Goal: Communication & Community: Answer question/provide support

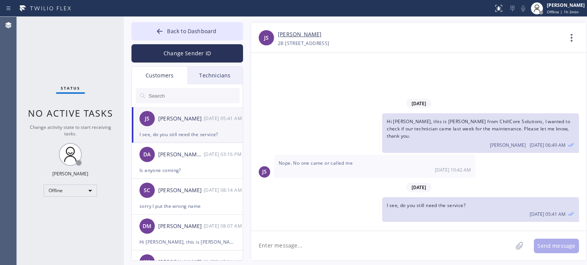
click at [497, 68] on div "[DATE] Hi [PERSON_NAME], this is [PERSON_NAME] from ChillCore Solutions, I want…" at bounding box center [418, 142] width 335 height 178
click at [185, 133] on div "I see, do you still need the service?" at bounding box center [186, 134] width 95 height 9
click at [441, 61] on div "[DATE] Hi [PERSON_NAME], this is [PERSON_NAME] from ChillCore Solutions, I want…" at bounding box center [418, 142] width 335 height 178
click at [446, 60] on div "[DATE] Hi [PERSON_NAME], this is [PERSON_NAME] from ChillCore Solutions, I want…" at bounding box center [418, 142] width 335 height 178
click at [173, 166] on div "Is anyone coming?" at bounding box center [186, 170] width 95 height 9
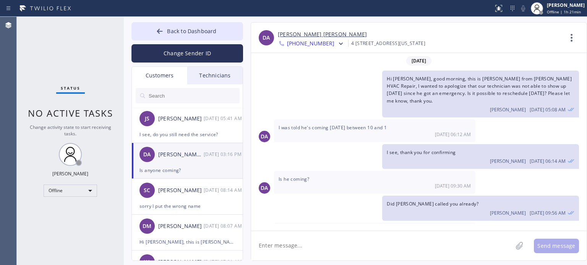
scroll to position [96, 0]
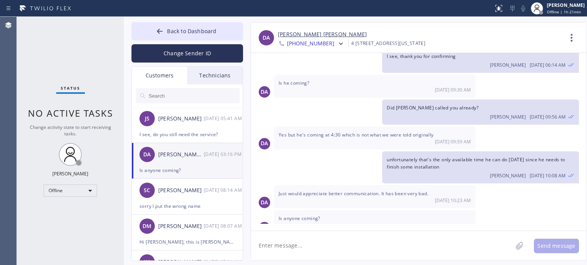
click at [292, 34] on link "[PERSON_NAME] [PERSON_NAME]" at bounding box center [322, 34] width 89 height 9
click at [201, 33] on span "Back to Dashboard" at bounding box center [191, 30] width 49 height 7
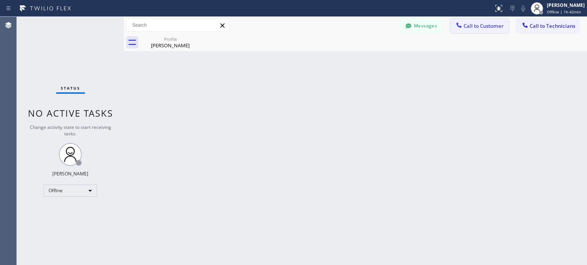
click at [475, 25] on span "Call to Customer" at bounding box center [483, 26] width 40 height 7
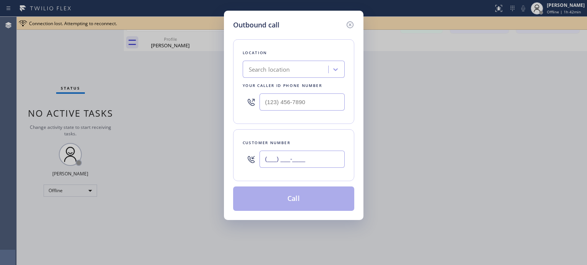
click at [309, 155] on input "(___) ___-____" at bounding box center [301, 159] width 85 height 17
paste input "248) 217-9406"
type input "[PHONE_NUMBER]"
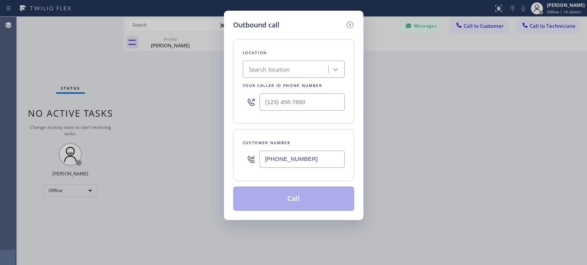
click at [294, 74] on div "Search location" at bounding box center [286, 69] width 83 height 13
paste input "Bloom Air Conditioning [GEOGRAPHIC_DATA]"
type input "Bloom Air Conditioning [GEOGRAPHIC_DATA]"
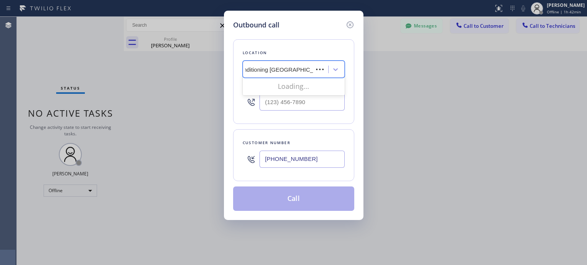
scroll to position [0, 27]
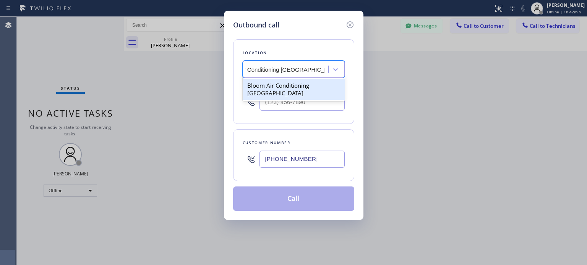
click at [323, 84] on div "Bloom Air Conditioning [GEOGRAPHIC_DATA]" at bounding box center [294, 89] width 102 height 21
type input "[PHONE_NUMBER]"
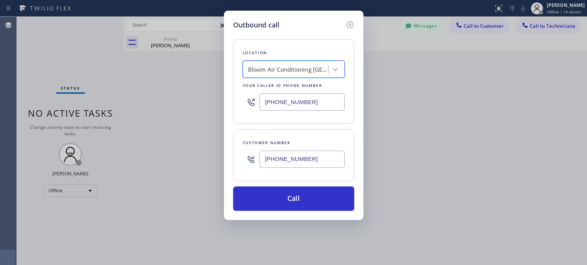
scroll to position [0, 0]
click at [284, 159] on input "[PHONE_NUMBER]" at bounding box center [301, 159] width 85 height 17
click at [351, 26] on icon at bounding box center [349, 24] width 9 height 9
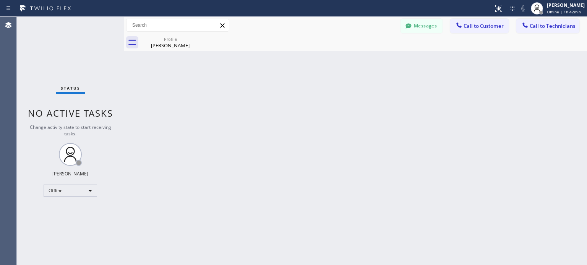
type input "[PHONE_NUMBER]"
click at [66, 189] on div "Offline" at bounding box center [70, 191] width 53 height 12
click at [69, 209] on li "Available" at bounding box center [70, 210] width 52 height 9
click at [464, 24] on span "Call to Customer" at bounding box center [483, 26] width 40 height 7
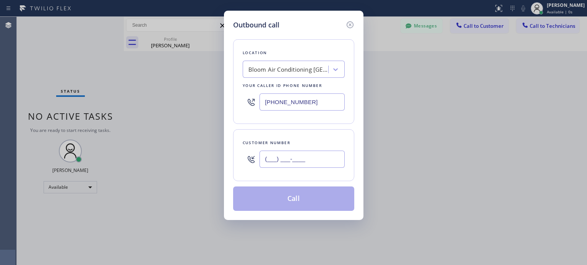
click at [269, 157] on input "(___) ___-____" at bounding box center [301, 159] width 85 height 17
paste input "248) 217-9406"
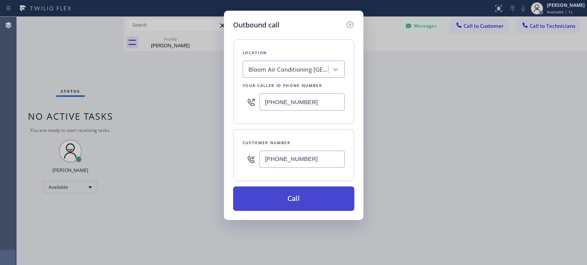
type input "[PHONE_NUMBER]"
click at [287, 203] on button "Call" at bounding box center [293, 199] width 121 height 24
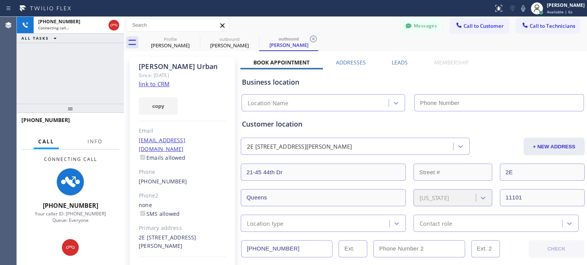
type input "[PHONE_NUMBER]"
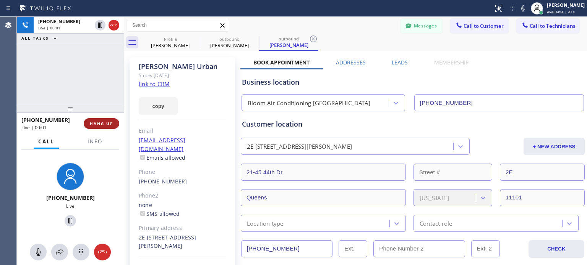
click at [110, 126] on button "HANG UP" at bounding box center [102, 123] width 36 height 11
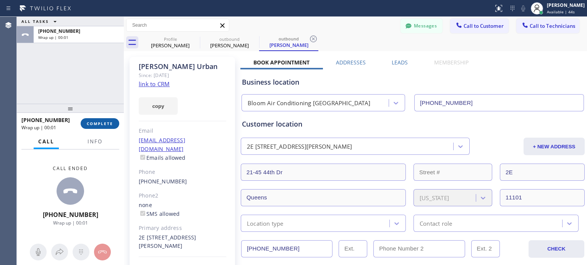
click at [91, 123] on span "COMPLETE" at bounding box center [100, 123] width 26 height 5
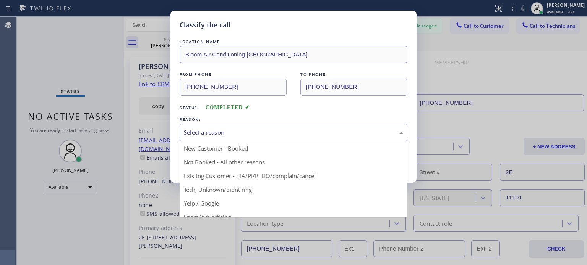
click at [220, 137] on div "Select a reason" at bounding box center [294, 133] width 228 height 18
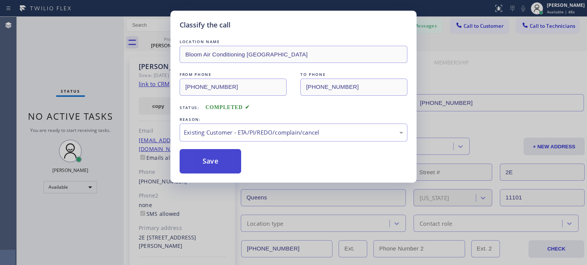
click at [211, 157] on button "Save" at bounding box center [210, 161] width 61 height 24
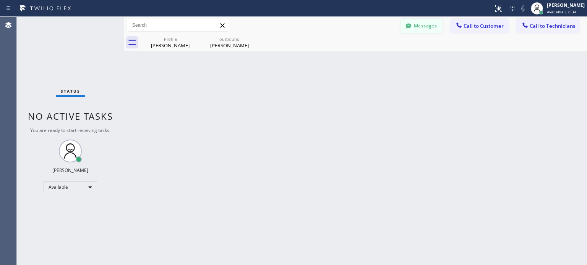
click at [420, 23] on button "Messages" at bounding box center [421, 26] width 42 height 15
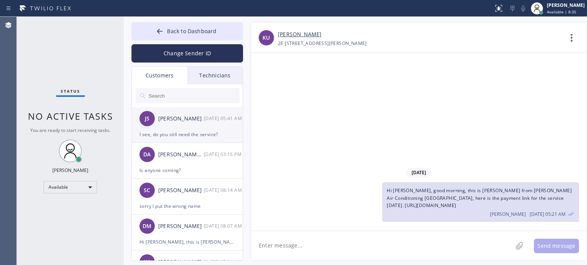
click at [201, 130] on div "I see, do you still need the service?" at bounding box center [186, 134] width 95 height 9
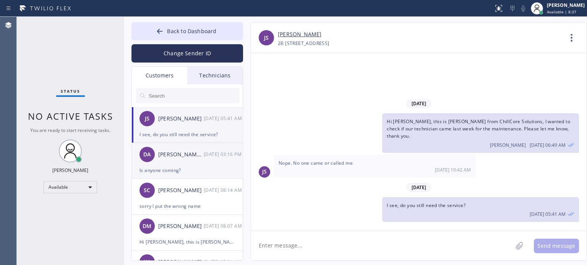
click at [182, 161] on div "[PERSON_NAME] [PERSON_NAME] [DATE] 03:16 PM" at bounding box center [188, 154] width 112 height 23
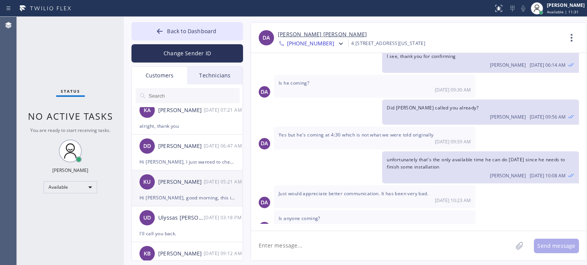
scroll to position [153, 0]
click at [179, 188] on div "KU [PERSON_NAME] [DATE] 05:21 AM" at bounding box center [188, 181] width 112 height 23
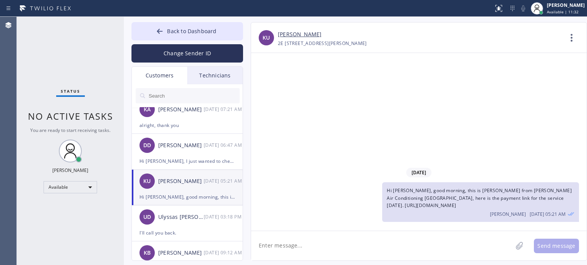
scroll to position [0, 0]
click at [442, 207] on span "Hi [PERSON_NAME], good morning, this is [PERSON_NAME] from [PERSON_NAME] Air Co…" at bounding box center [479, 198] width 185 height 21
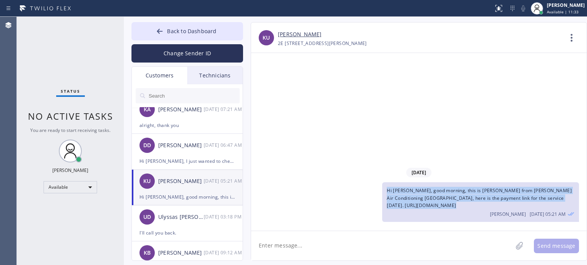
click at [442, 207] on span "Hi [PERSON_NAME], good morning, this is [PERSON_NAME] from [PERSON_NAME] Air Co…" at bounding box center [479, 198] width 185 height 21
click at [419, 208] on span "Hi [PERSON_NAME], good morning, this is [PERSON_NAME] from [PERSON_NAME] Air Co…" at bounding box center [479, 198] width 185 height 21
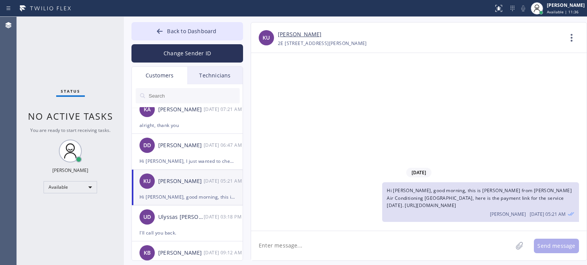
drag, startPoint x: 387, startPoint y: 208, endPoint x: 556, endPoint y: 206, distance: 169.6
click at [556, 206] on div "Hi [PERSON_NAME], good morning, this is [PERSON_NAME] from [PERSON_NAME] Air Co…" at bounding box center [480, 203] width 197 height 40
copy span "[URL][DOMAIN_NAME]"
click at [308, 253] on textarea at bounding box center [381, 245] width 261 height 29
click at [210, 160] on div "Hi [PERSON_NAME], I just wanted to check if our technician already gave you an …" at bounding box center [186, 161] width 95 height 9
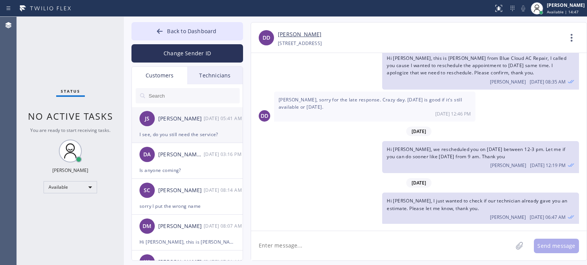
click at [164, 129] on div "JS [PERSON_NAME] [DATE] 05:41 AM" at bounding box center [188, 118] width 112 height 23
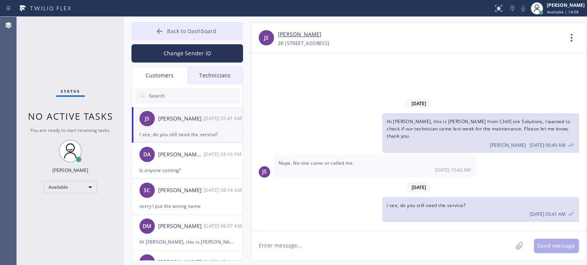
click at [200, 27] on span "Back to Dashboard" at bounding box center [191, 30] width 49 height 7
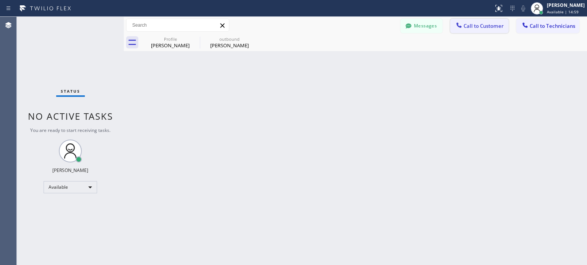
click at [464, 28] on span "Call to Customer" at bounding box center [483, 26] width 40 height 7
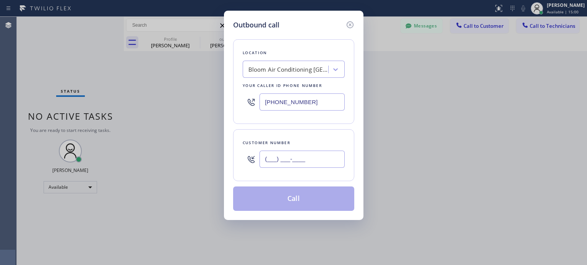
click at [314, 152] on input "(___) ___-____" at bounding box center [301, 159] width 85 height 17
paste input "248) 217-9406"
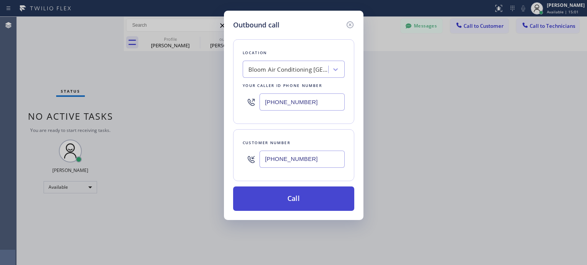
type input "[PHONE_NUMBER]"
click at [280, 197] on button "Call" at bounding box center [293, 199] width 121 height 24
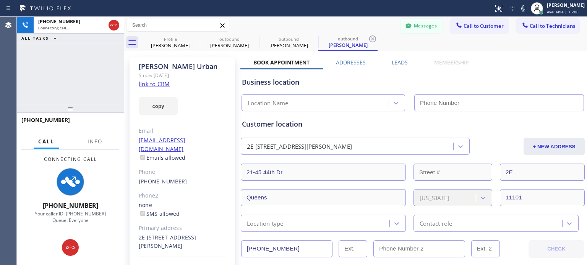
type input "[PHONE_NUMBER]"
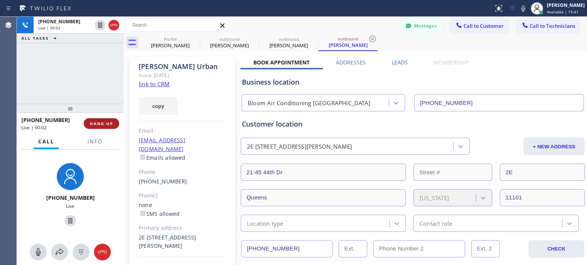
click at [108, 126] on button "HANG UP" at bounding box center [102, 123] width 36 height 11
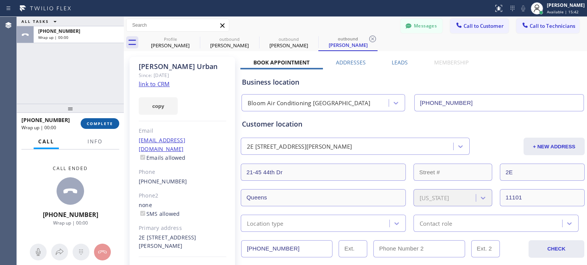
click at [108, 126] on span "COMPLETE" at bounding box center [100, 123] width 26 height 5
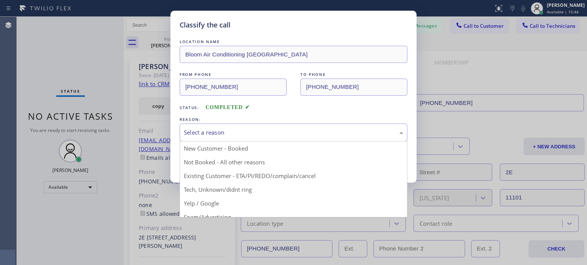
click at [228, 136] on div "Select a reason" at bounding box center [293, 132] width 219 height 9
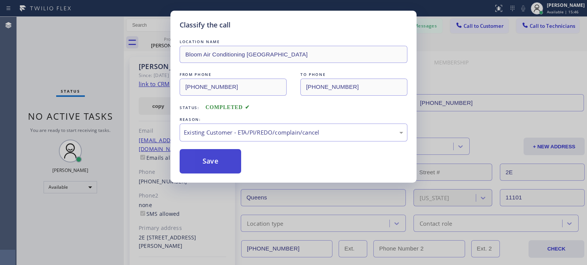
click at [207, 167] on button "Save" at bounding box center [210, 161] width 61 height 24
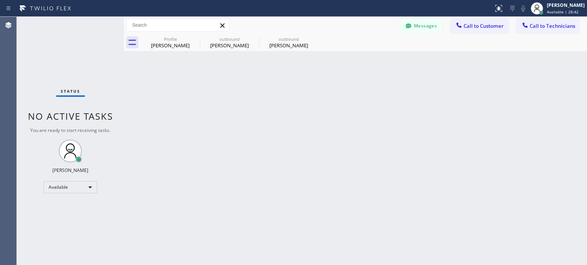
click at [468, 125] on div "Back to Dashboard Change Sender ID Customers Technicians JS [PERSON_NAME] [DATE…" at bounding box center [355, 141] width 463 height 249
click at [467, 26] on span "Call to Customer" at bounding box center [483, 26] width 40 height 7
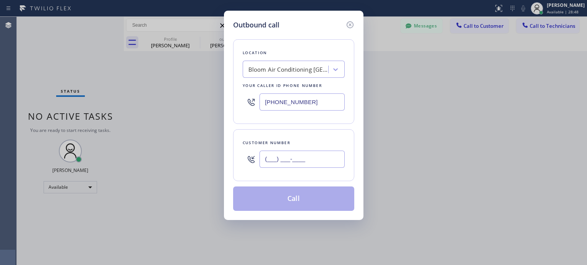
click at [288, 159] on input "(___) ___-____" at bounding box center [301, 159] width 85 height 17
paste input "248) 217-9406"
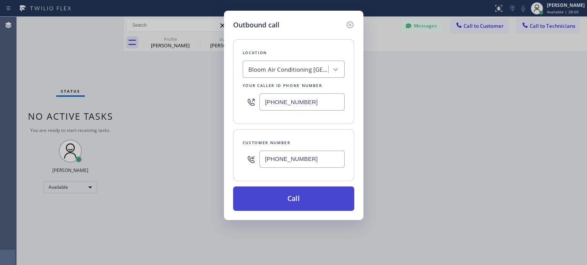
type input "[PHONE_NUMBER]"
click at [304, 205] on button "Call" at bounding box center [293, 199] width 121 height 24
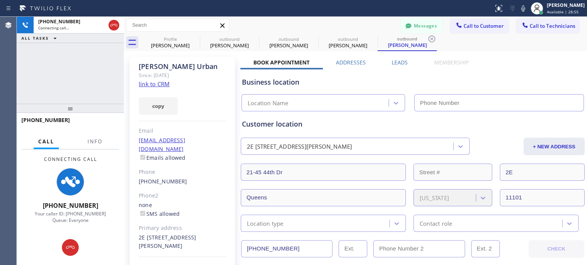
type input "[PHONE_NUMBER]"
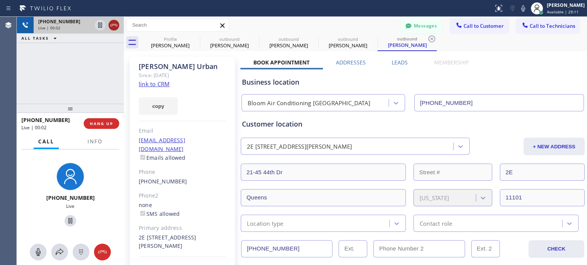
click at [115, 23] on icon at bounding box center [113, 25] width 9 height 9
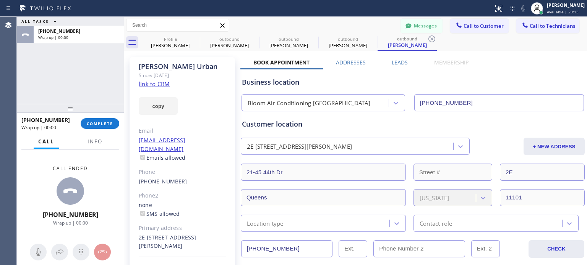
click at [178, 178] on div "[PHONE_NUMBER]" at bounding box center [182, 182] width 87 height 9
copy div "[PHONE_NUMBER]"
click at [115, 126] on button "COMPLETE" at bounding box center [100, 123] width 39 height 11
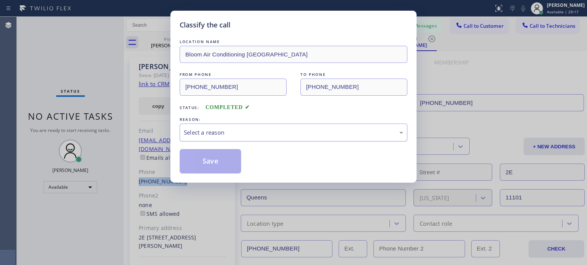
click at [255, 124] on div "Select a reason" at bounding box center [294, 133] width 228 height 18
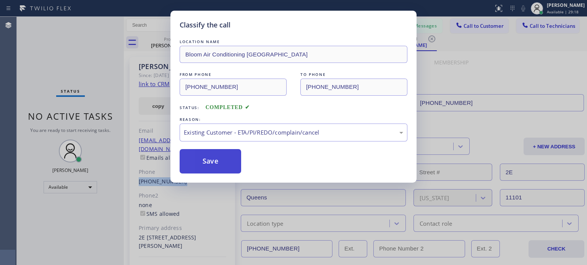
click at [221, 153] on button "Save" at bounding box center [210, 161] width 61 height 24
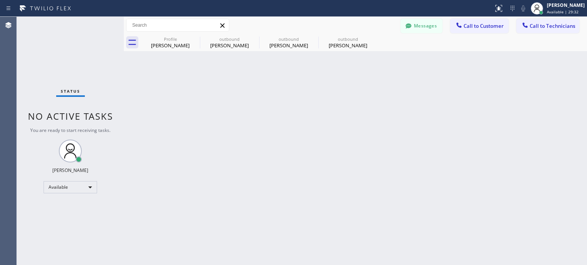
drag, startPoint x: 498, startPoint y: 28, endPoint x: 461, endPoint y: 37, distance: 38.7
click at [498, 28] on span "Call to Customer" at bounding box center [483, 26] width 40 height 7
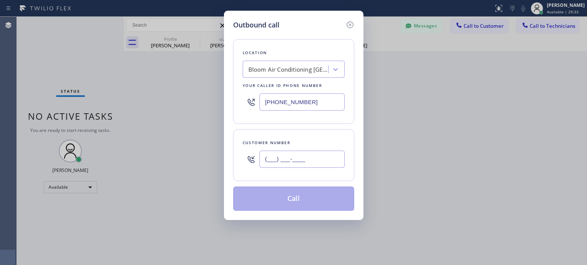
click at [306, 161] on input "(___) ___-____" at bounding box center [301, 159] width 85 height 17
paste input "248) 217-9406"
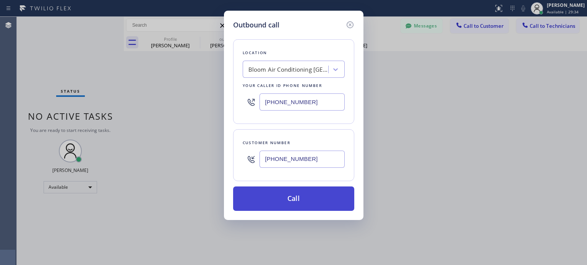
type input "[PHONE_NUMBER]"
click at [289, 199] on button "Call" at bounding box center [293, 199] width 121 height 24
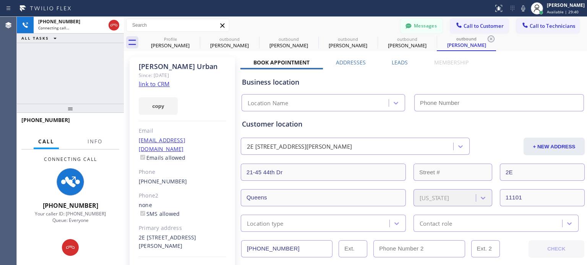
type input "[PHONE_NUMBER]"
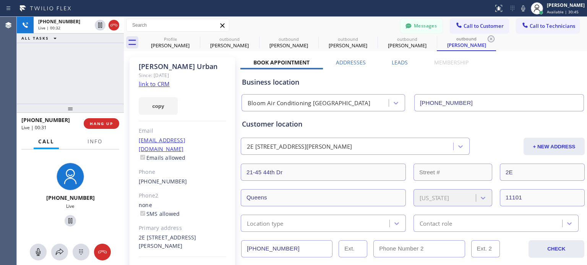
click at [108, 119] on button "HANG UP" at bounding box center [102, 123] width 36 height 11
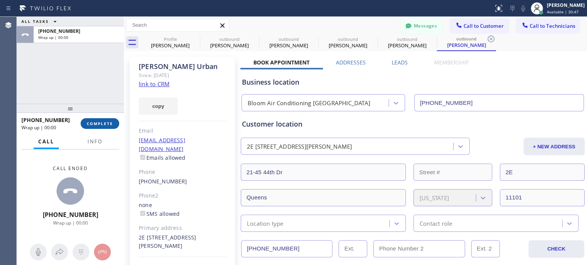
click at [97, 123] on span "COMPLETE" at bounding box center [100, 123] width 26 height 5
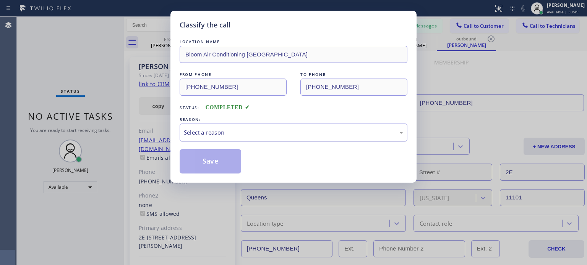
click at [275, 136] on div "Select a reason" at bounding box center [293, 132] width 219 height 9
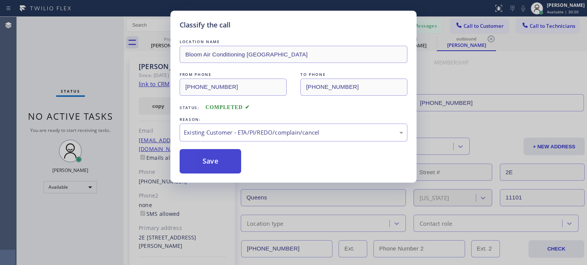
click at [234, 162] on button "Save" at bounding box center [210, 161] width 61 height 24
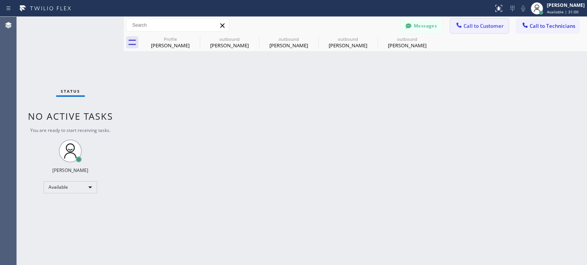
click at [454, 32] on button "Call to Customer" at bounding box center [479, 26] width 58 height 15
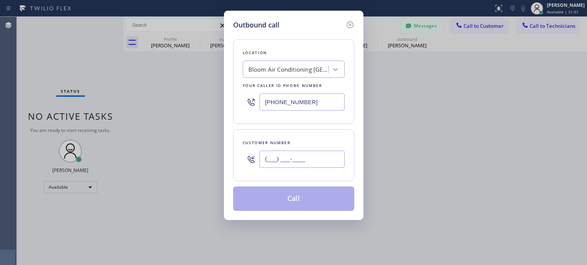
click at [282, 157] on input "(___) ___-____" at bounding box center [301, 159] width 85 height 17
paste input "917) 734-8199"
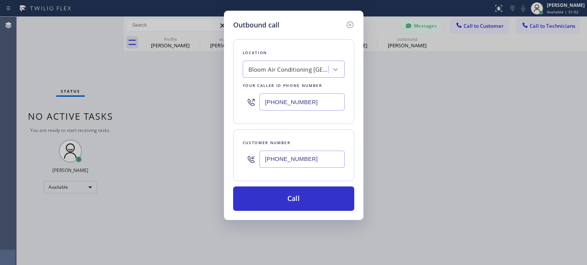
type input "[PHONE_NUMBER]"
click at [299, 98] on input "[PHONE_NUMBER]" at bounding box center [301, 102] width 85 height 17
click at [299, 98] on input "(___) ___-____" at bounding box center [301, 102] width 85 height 17
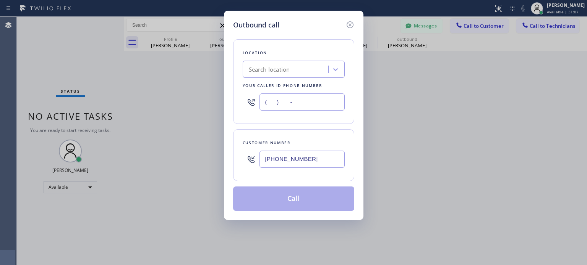
type input "(___) ___-____"
click at [288, 66] on div "Search location" at bounding box center [269, 69] width 41 height 9
paste input "ChillCore Solutions"
type input "ChillCore Solutions"
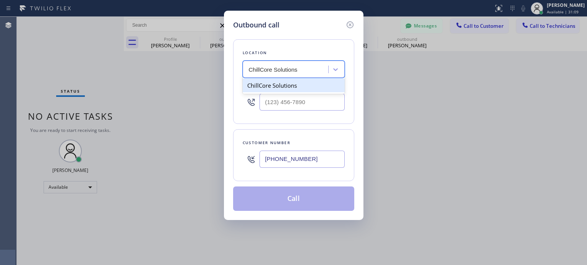
click at [285, 85] on div "ChillCore Solutions" at bounding box center [294, 86] width 102 height 14
type input "[PHONE_NUMBER]"
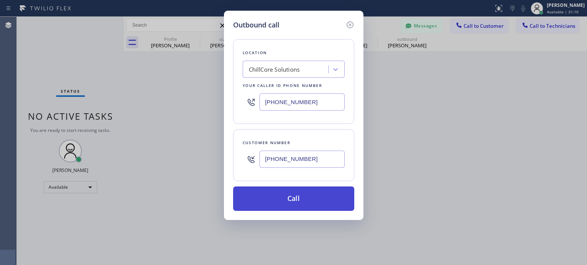
click at [288, 201] on button "Call" at bounding box center [293, 199] width 121 height 24
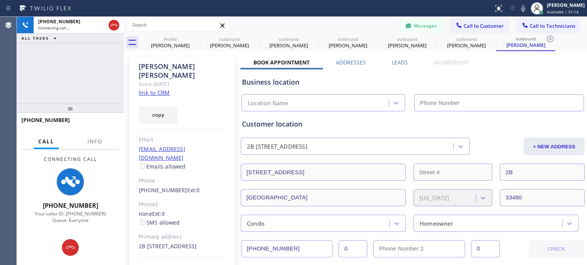
type input "[PHONE_NUMBER]"
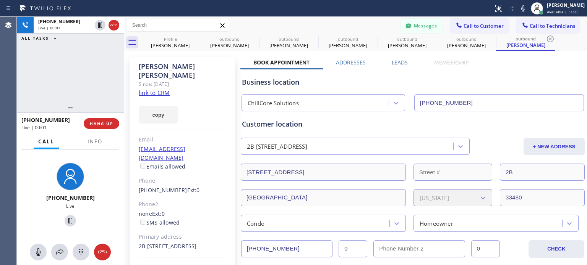
drag, startPoint x: 113, startPoint y: 24, endPoint x: 186, endPoint y: 1, distance: 76.9
click at [113, 24] on icon at bounding box center [113, 25] width 9 height 9
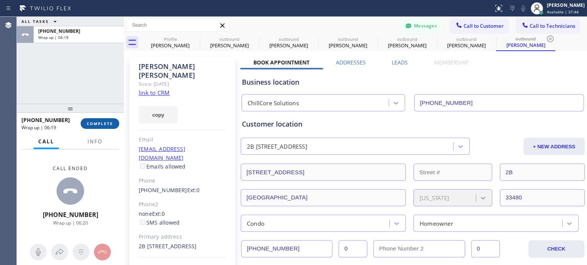
click at [110, 120] on button "COMPLETE" at bounding box center [100, 123] width 39 height 11
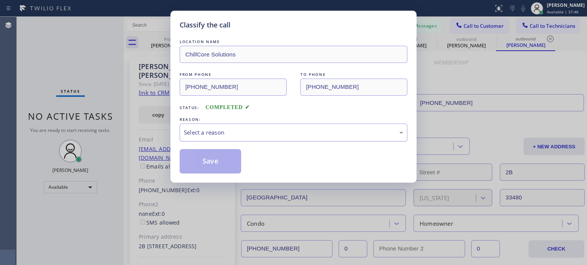
click at [252, 137] on div "Select a reason" at bounding box center [294, 133] width 228 height 18
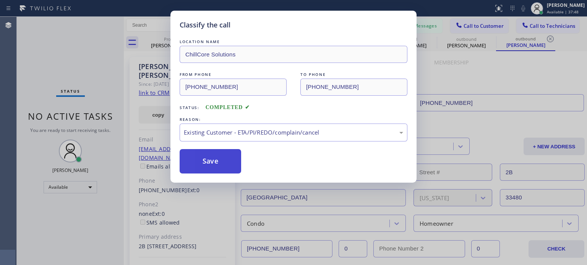
click at [229, 156] on button "Save" at bounding box center [210, 161] width 61 height 24
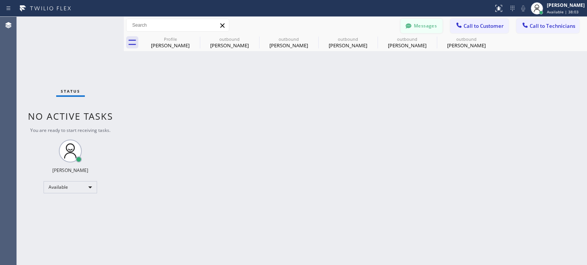
click at [435, 20] on button "Messages" at bounding box center [421, 26] width 42 height 15
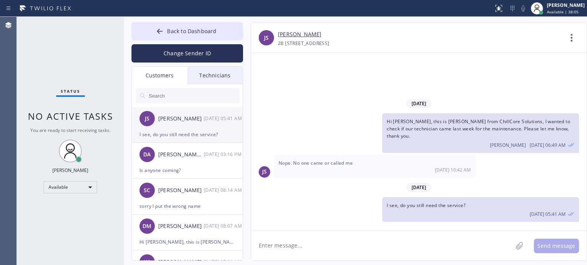
click at [173, 134] on div "I see, do you still need the service?" at bounding box center [186, 134] width 95 height 9
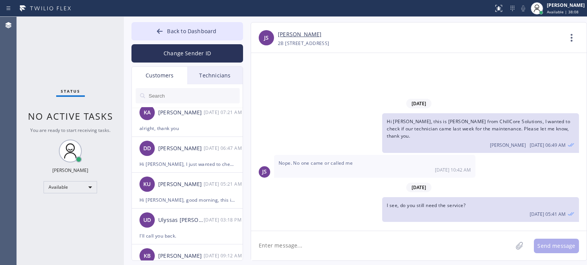
drag, startPoint x: 288, startPoint y: 250, endPoint x: 301, endPoint y: 221, distance: 31.6
click at [288, 250] on textarea at bounding box center [381, 245] width 261 height 29
type textarea "Please let me know so that we can send a different technician."
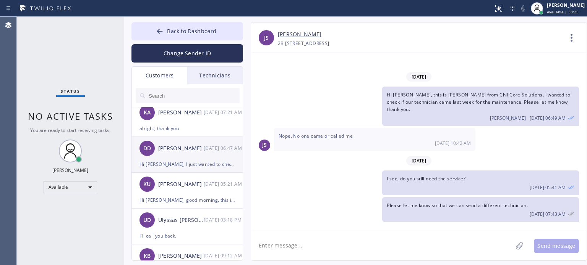
click at [170, 162] on div "Hi [PERSON_NAME], I just wanted to check if our technician already gave you an …" at bounding box center [186, 164] width 95 height 9
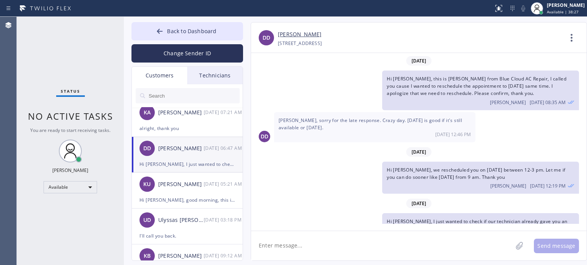
scroll to position [21, 0]
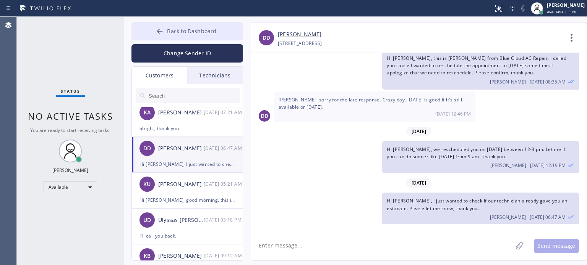
click at [215, 36] on button "Back to Dashboard" at bounding box center [187, 31] width 112 height 18
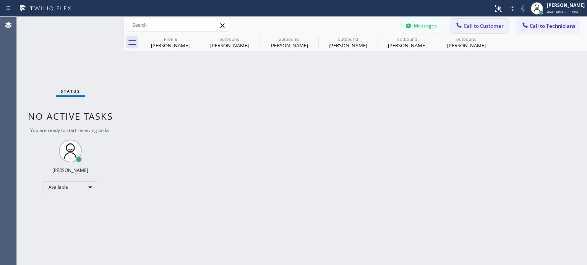
click at [463, 23] on span "Call to Customer" at bounding box center [483, 26] width 40 height 7
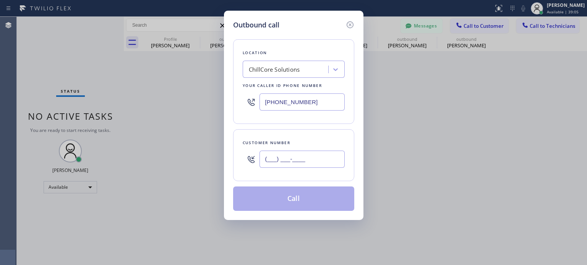
click at [289, 159] on input "(___) ___-____" at bounding box center [301, 159] width 85 height 17
paste input "914) 714-1819"
type input "[PHONE_NUMBER]"
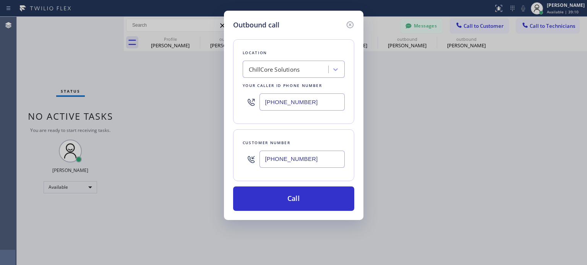
click at [299, 107] on input "[PHONE_NUMBER]" at bounding box center [301, 102] width 85 height 17
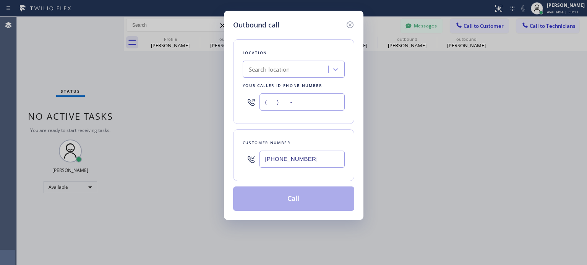
type input "(___) ___-____"
click at [281, 71] on div "Search location" at bounding box center [269, 69] width 41 height 9
paste input "Blue Cloud AC Repair"
type input "Blue Cloud AC Repair"
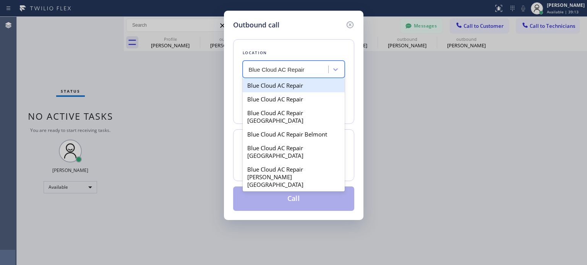
click at [281, 86] on div "Blue Cloud AC Repair" at bounding box center [294, 86] width 102 height 14
type input "[PHONE_NUMBER]"
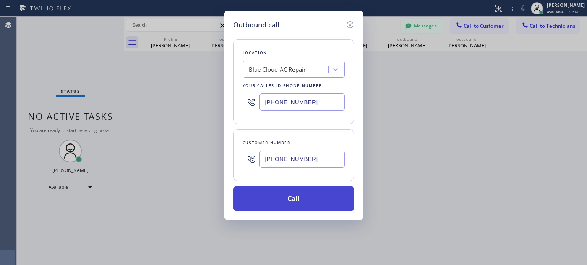
click at [320, 203] on button "Call" at bounding box center [293, 199] width 121 height 24
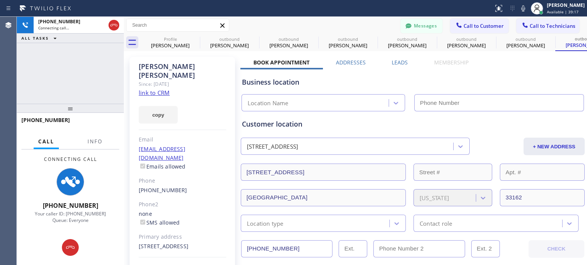
scroll to position [21, 0]
type input "[PHONE_NUMBER]"
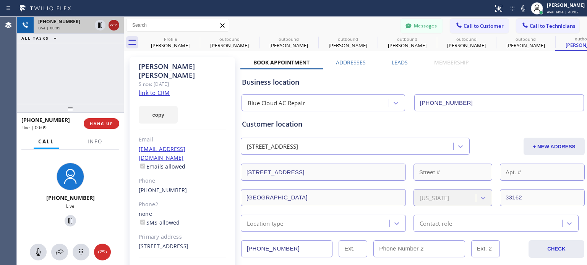
click at [110, 24] on icon at bounding box center [113, 25] width 9 height 9
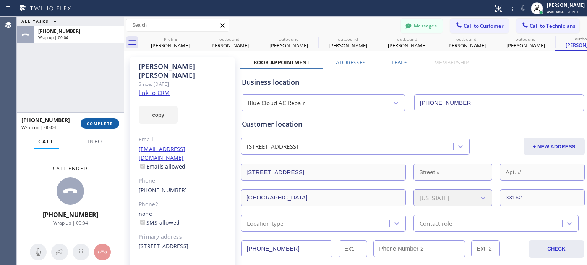
click at [104, 125] on span "COMPLETE" at bounding box center [100, 123] width 26 height 5
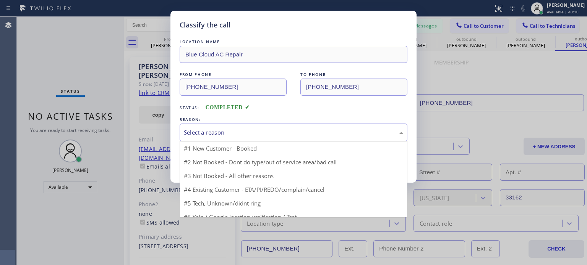
click at [289, 132] on div "Select a reason" at bounding box center [293, 132] width 219 height 9
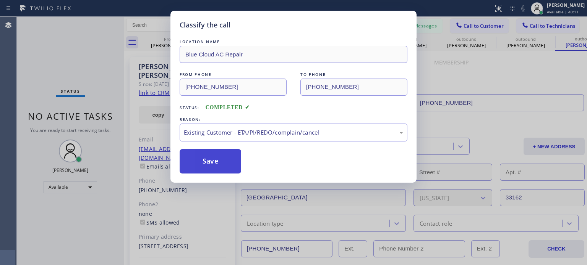
click at [215, 156] on button "Save" at bounding box center [210, 161] width 61 height 24
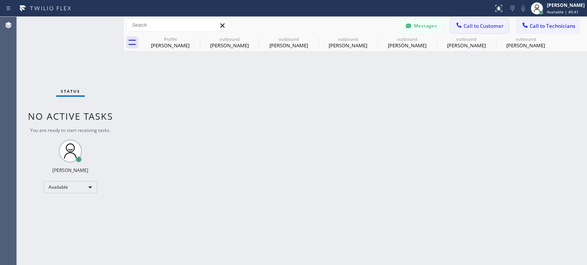
click at [460, 28] on icon at bounding box center [459, 25] width 8 height 8
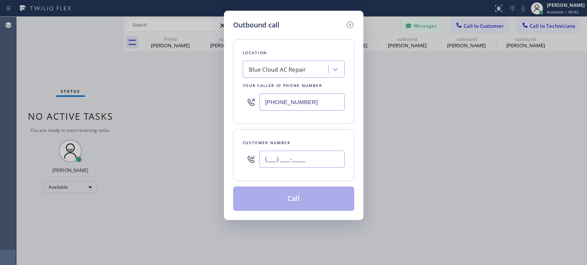
click at [300, 160] on input "(___) ___-____" at bounding box center [301, 159] width 85 height 17
paste input "978) 877-9443"
type input "[PHONE_NUMBER]"
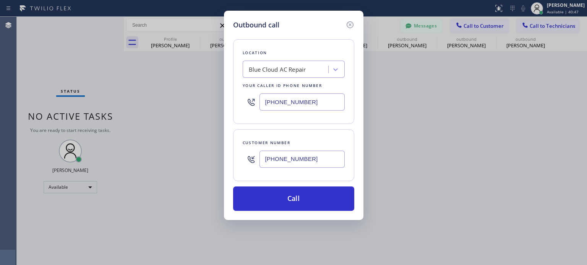
click at [293, 102] on input "[PHONE_NUMBER]" at bounding box center [301, 102] width 85 height 17
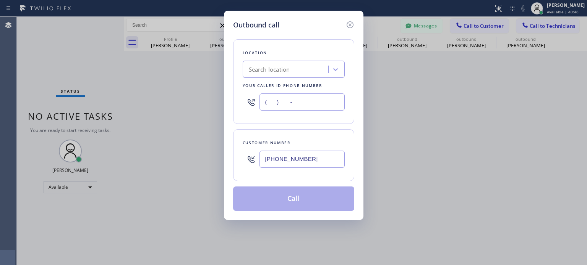
type input "(___) ___-____"
click at [263, 67] on div "Search location" at bounding box center [269, 69] width 41 height 9
paste input "[GEOGRAPHIC_DATA] HVAC"
type input "[GEOGRAPHIC_DATA] HVAC"
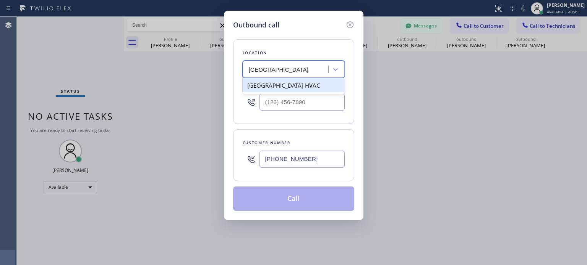
click at [281, 83] on div "[GEOGRAPHIC_DATA] HVAC" at bounding box center [294, 86] width 102 height 14
type input "[PHONE_NUMBER]"
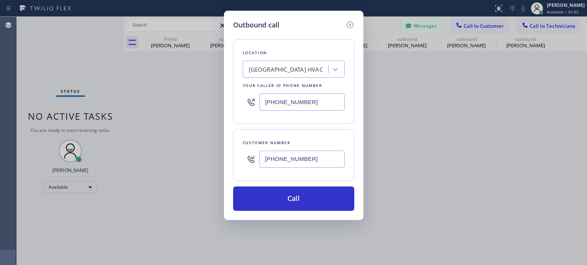
drag, startPoint x: 480, startPoint y: 122, endPoint x: 208, endPoint y: 5, distance: 296.5
click at [478, 121] on div "Outbound call Location [GEOGRAPHIC_DATA] HVAC Your caller id phone number [PHON…" at bounding box center [293, 132] width 587 height 265
click at [350, 23] on icon at bounding box center [349, 24] width 9 height 9
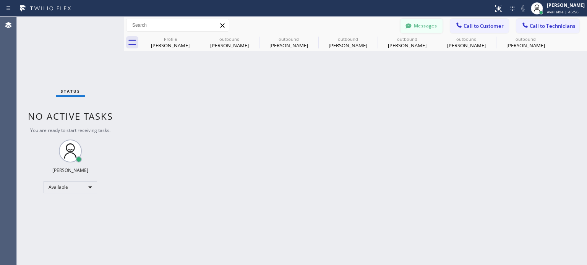
click at [414, 27] on button "Messages" at bounding box center [421, 26] width 42 height 15
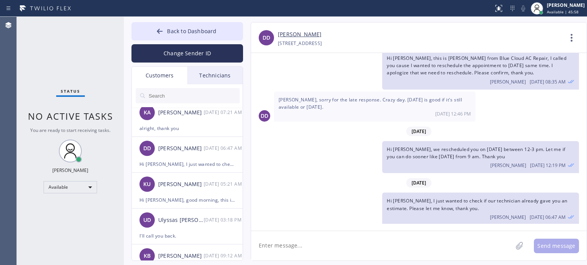
click at [210, 73] on div "Technicians" at bounding box center [214, 76] width 55 height 18
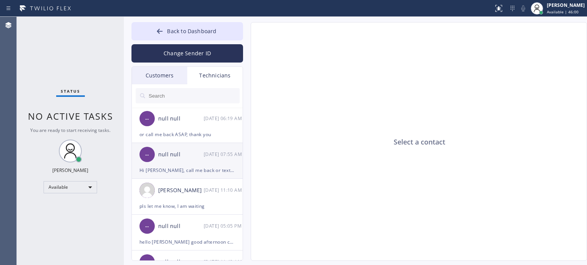
click at [163, 166] on div "Hi [PERSON_NAME], call me back or text me in Slack ASAP" at bounding box center [186, 170] width 95 height 9
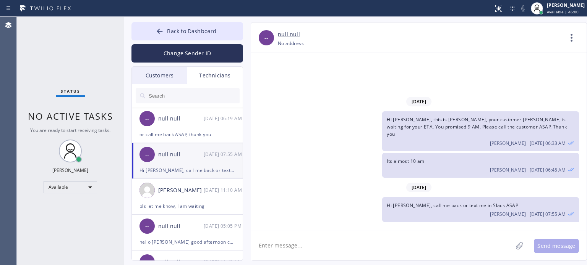
click at [323, 238] on textarea at bounding box center [381, 245] width 261 height 29
click at [457, 246] on textarea "can you check my messages in Slack, I need an update" at bounding box center [388, 245] width 275 height 29
type textarea "can you check my messages in Slack, I need an update for [PERSON_NAME]"
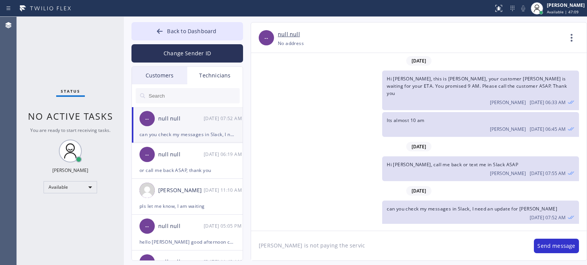
type textarea "[PERSON_NAME] is not paying the service"
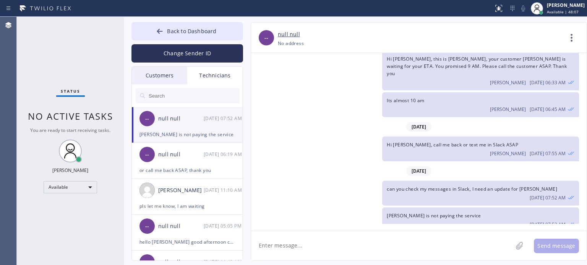
click at [453, 249] on textarea at bounding box center [381, 245] width 261 height 29
click at [324, 238] on textarea at bounding box center [381, 245] width 261 height 29
click at [442, 37] on div "null null" at bounding box center [420, 34] width 285 height 9
click at [210, 28] on span "Back to Dashboard" at bounding box center [191, 30] width 49 height 7
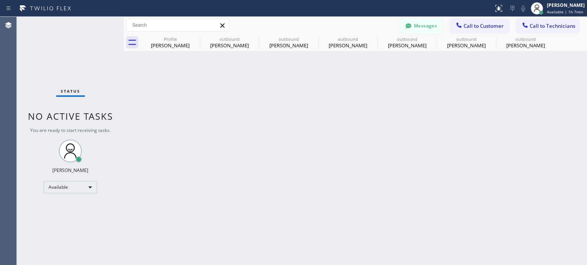
click at [435, 133] on div "Back to Dashboard Change Sender ID Customers Technicians JS [PERSON_NAME] [DATE…" at bounding box center [355, 141] width 463 height 249
click at [430, 21] on button "Messages" at bounding box center [421, 26] width 42 height 15
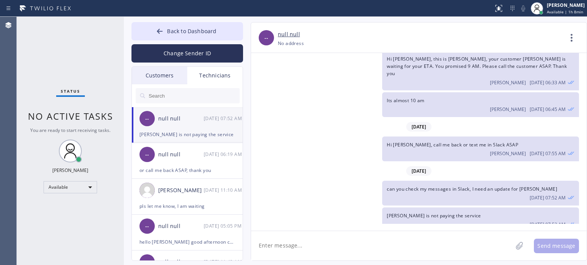
click at [158, 76] on div "Customers" at bounding box center [159, 76] width 55 height 18
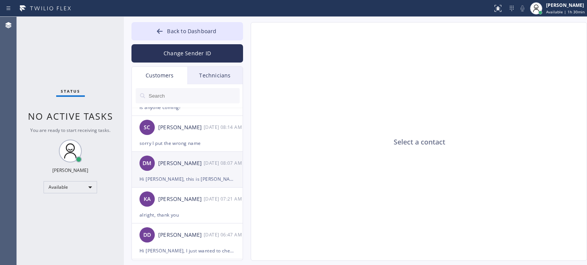
scroll to position [115, 0]
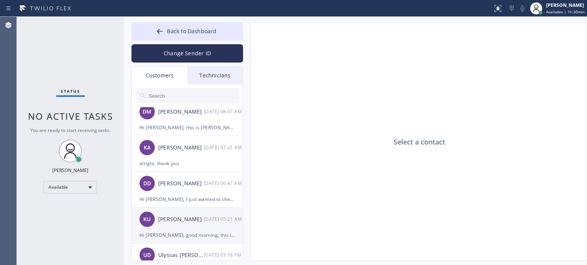
click at [170, 223] on div "[PERSON_NAME]" at bounding box center [180, 219] width 45 height 9
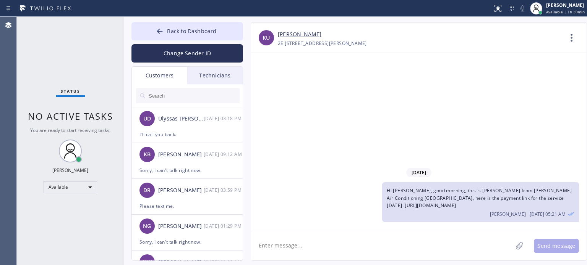
scroll to position [264, 0]
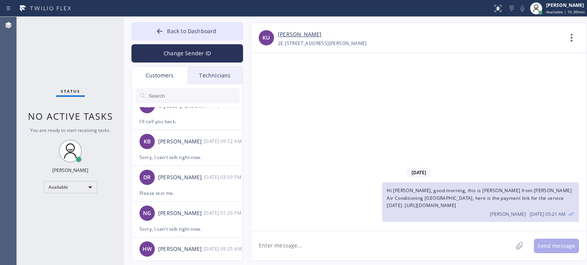
click at [263, 246] on textarea at bounding box center [381, 245] width 261 height 29
type textarea "Hi [PERSON_NAME], please pay the service ASAP. Thank you"
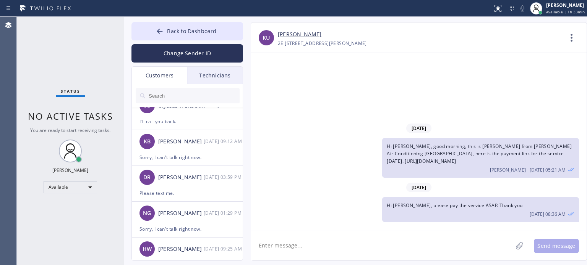
click at [282, 34] on link "[PERSON_NAME]" at bounding box center [300, 34] width 44 height 9
click at [292, 243] on textarea at bounding box center [381, 245] width 261 height 29
paste textarea "[URL][DOMAIN_NAME]"
type textarea "[URL][DOMAIN_NAME]"
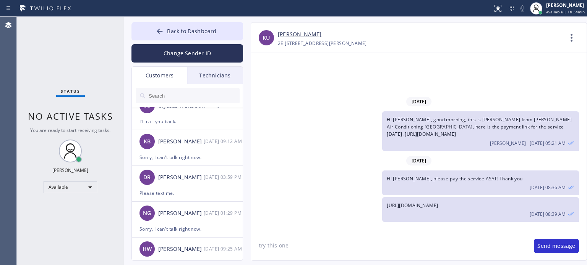
type textarea "try this one"
